Goal: Find specific page/section: Find specific page/section

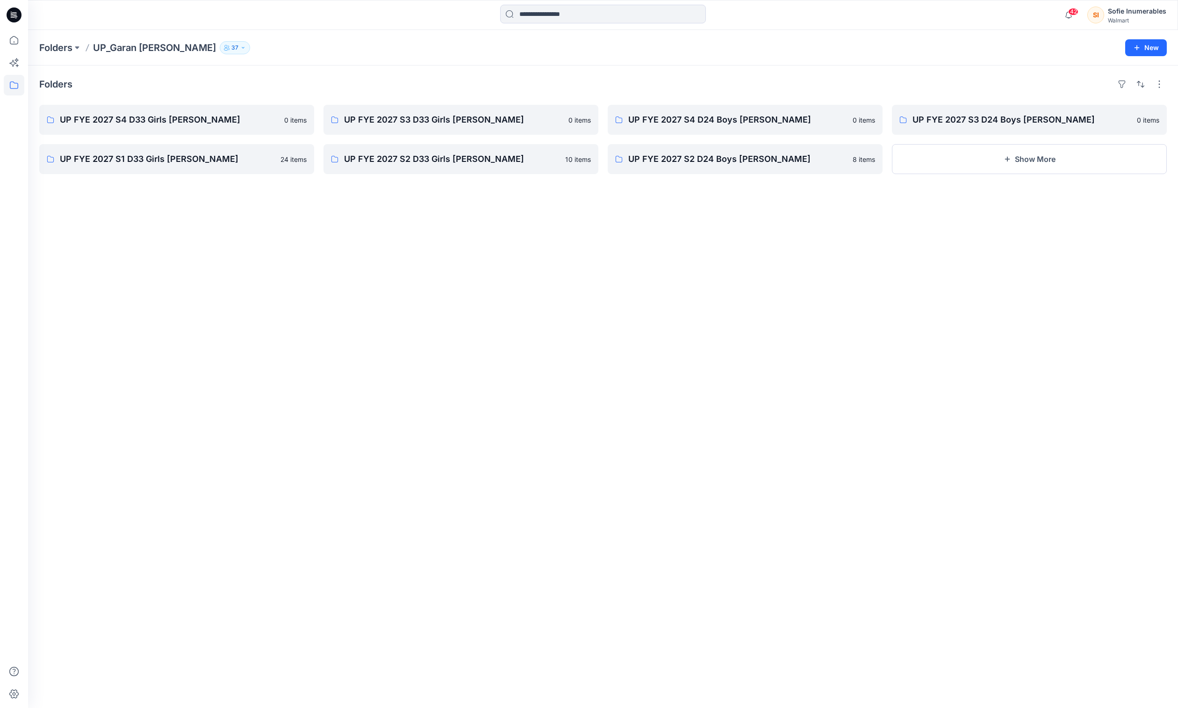
click at [18, 84] on icon at bounding box center [14, 84] width 8 height 7
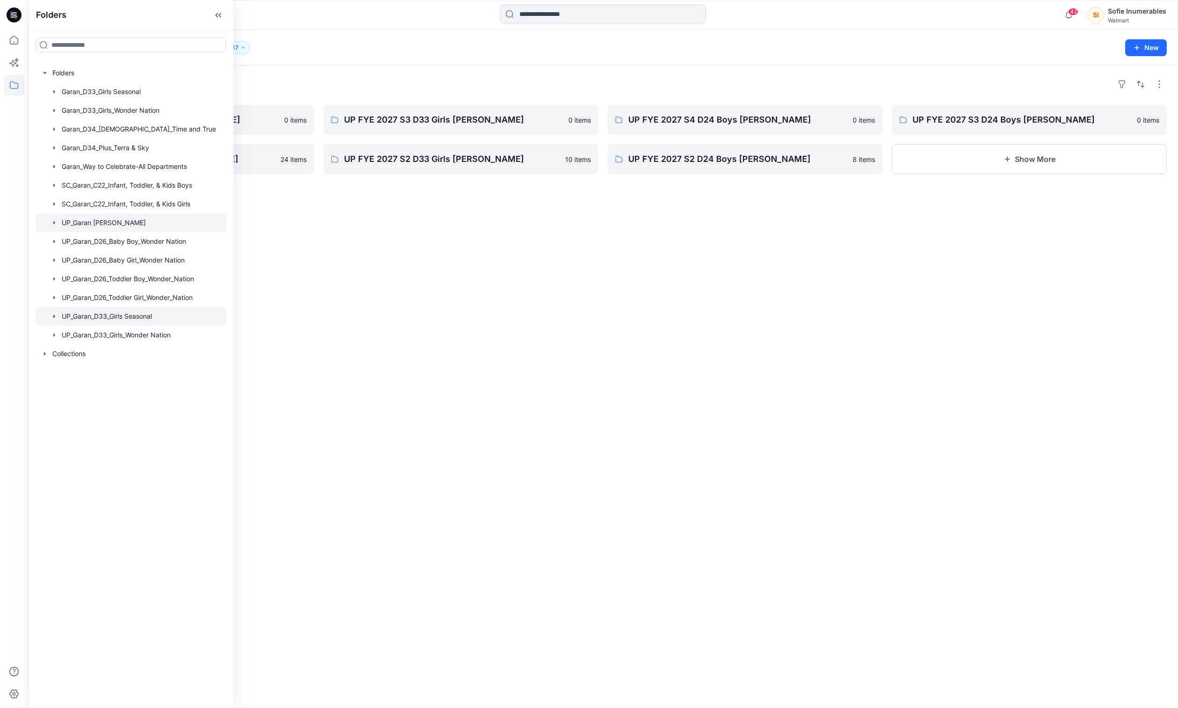
click at [70, 325] on div at bounding box center [131, 316] width 191 height 19
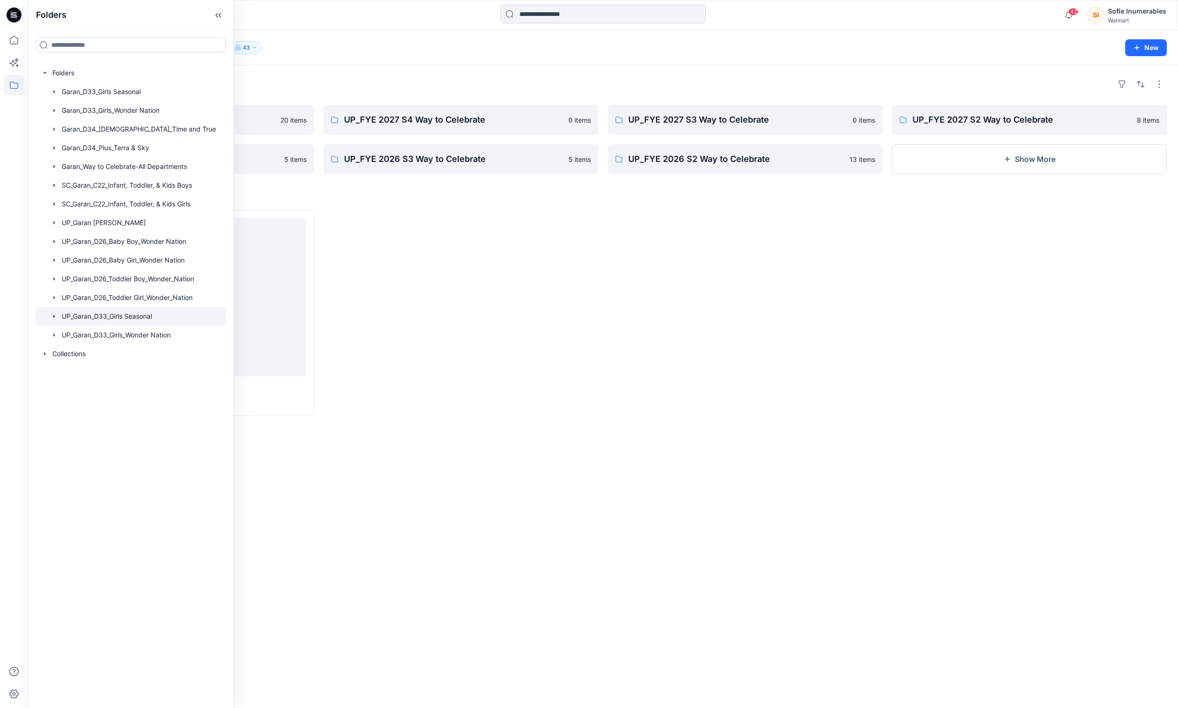
click at [55, 318] on icon "button" at bounding box center [54, 315] width 2 height 3
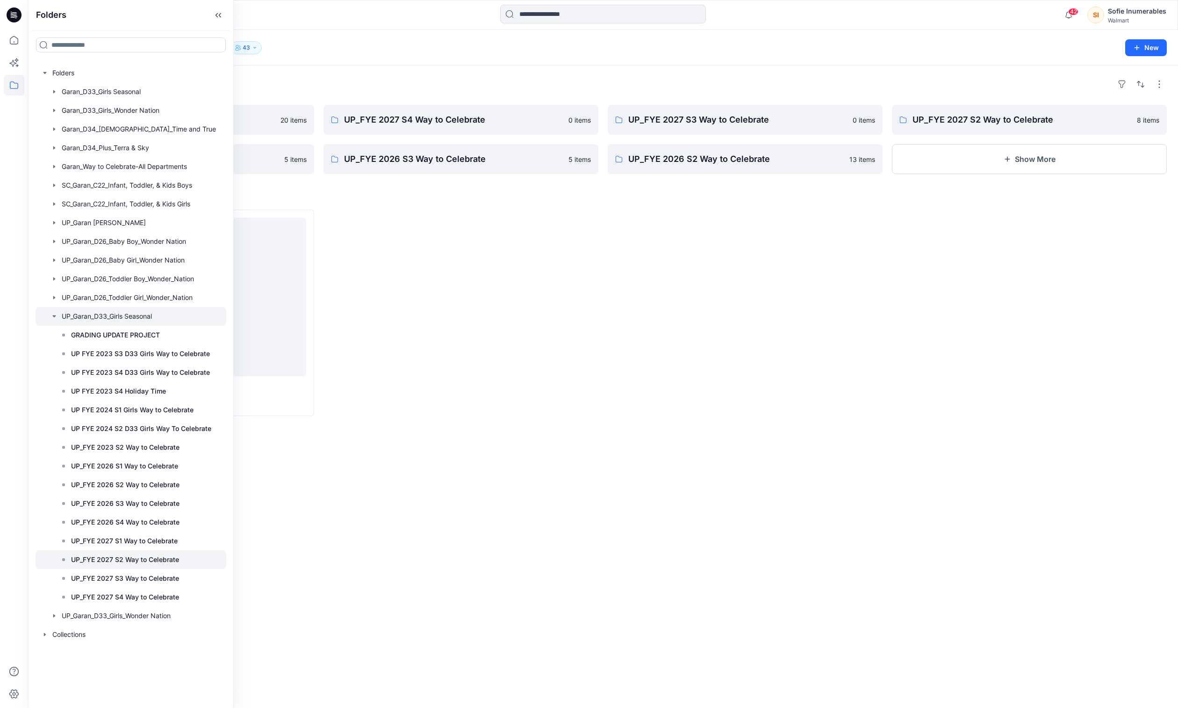
click at [179, 565] on p "UP_FYE 2027 S2 Way to Celebrate" at bounding box center [125, 559] width 108 height 11
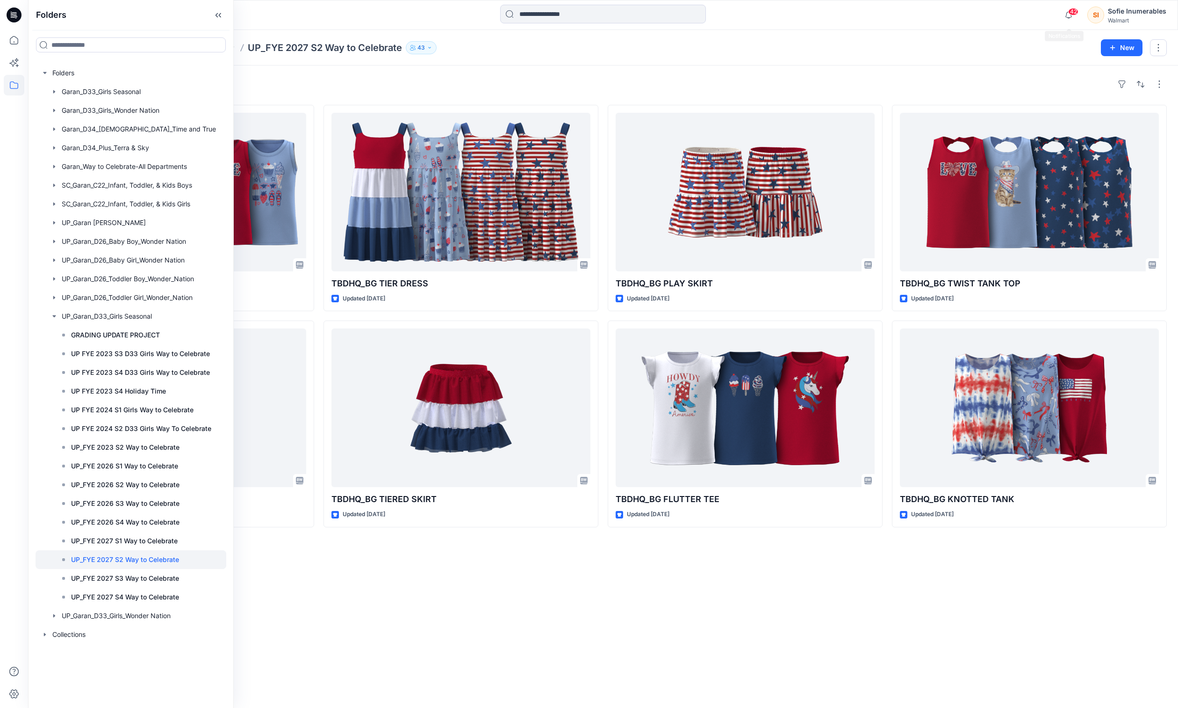
click at [1074, 32] on div "Folders UP_Garan_D33_Girls Seasonal UP_FYE 2027 S2 Way to Celebrate 43 New" at bounding box center [603, 48] width 1150 height 36
